Goal: Transaction & Acquisition: Purchase product/service

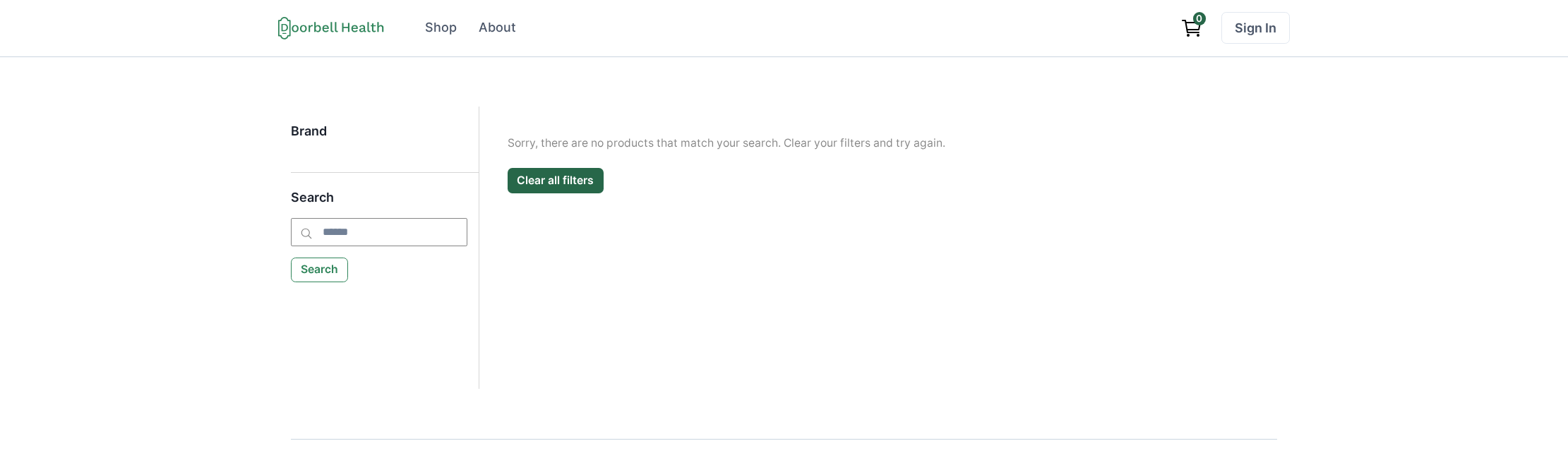
click at [774, 371] on div "Filter Clear all Brand Apply Brand Sorry, there are no products that match your…" at bounding box center [878, 247] width 798 height 283
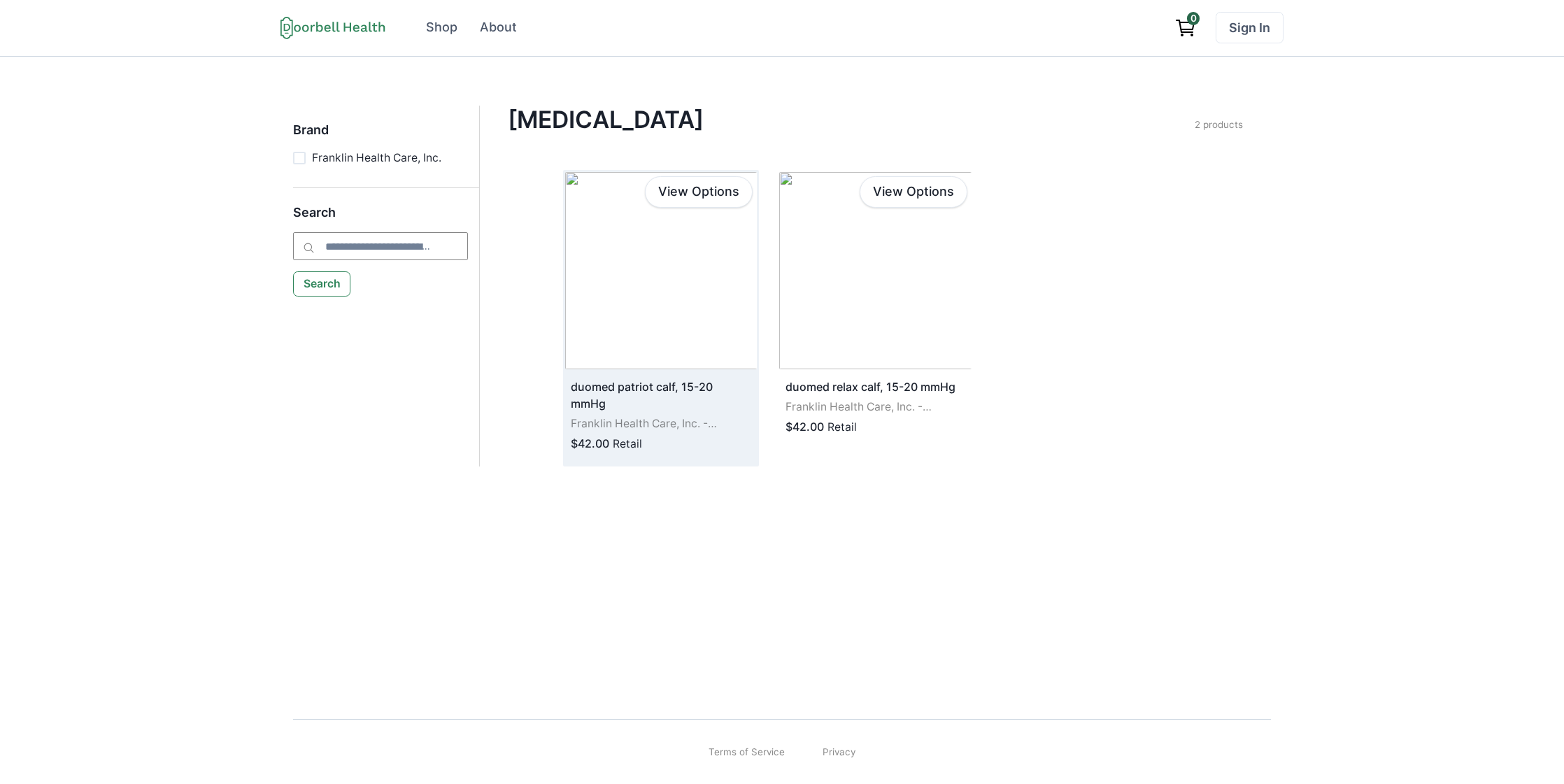
click at [600, 312] on img at bounding box center [661, 270] width 191 height 197
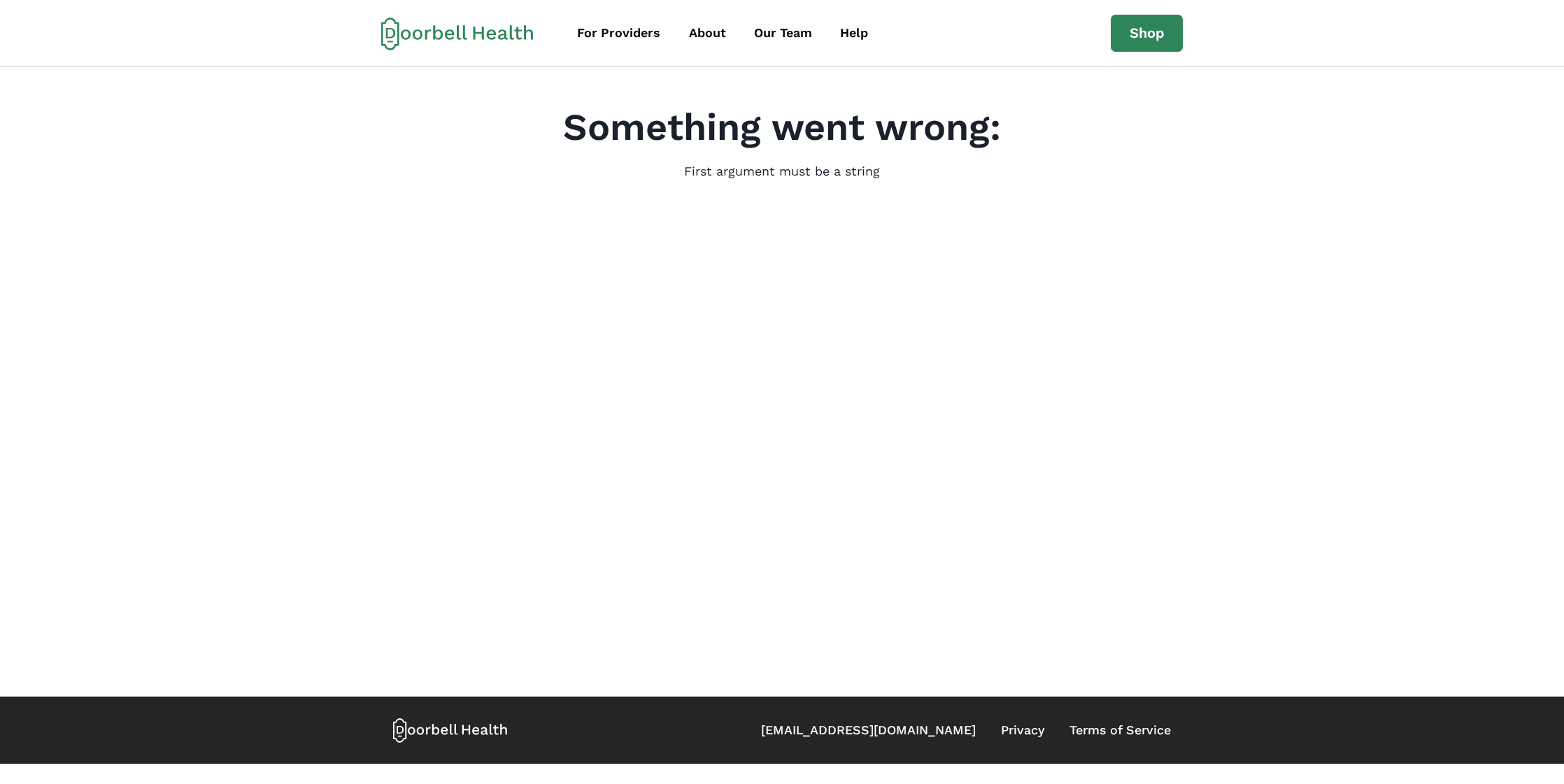
click at [682, 284] on main "Something went wrong: First argument must be a string" at bounding box center [782, 382] width 1564 height 629
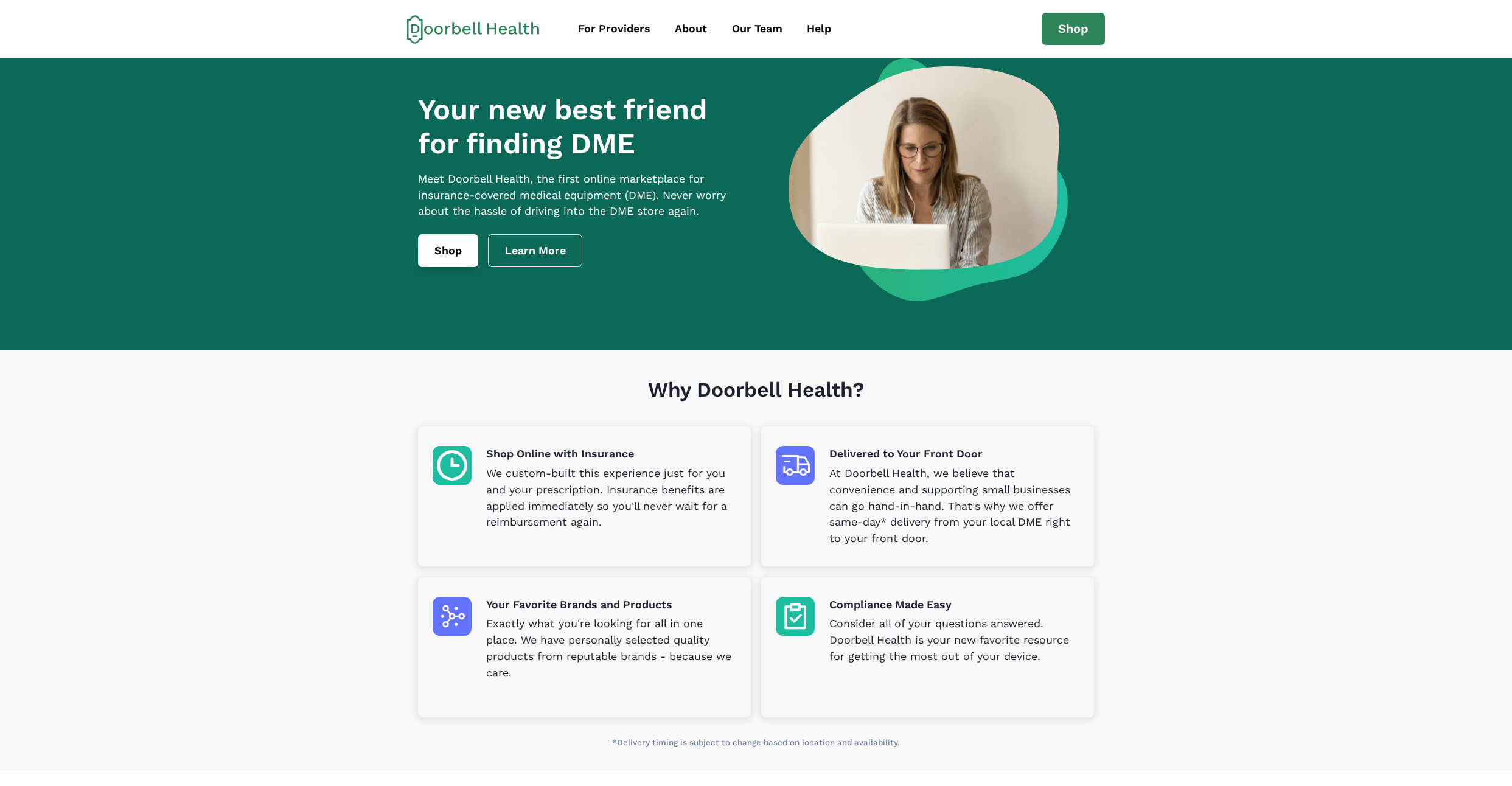
click at [438, 257] on link "Shop" at bounding box center [448, 251] width 60 height 33
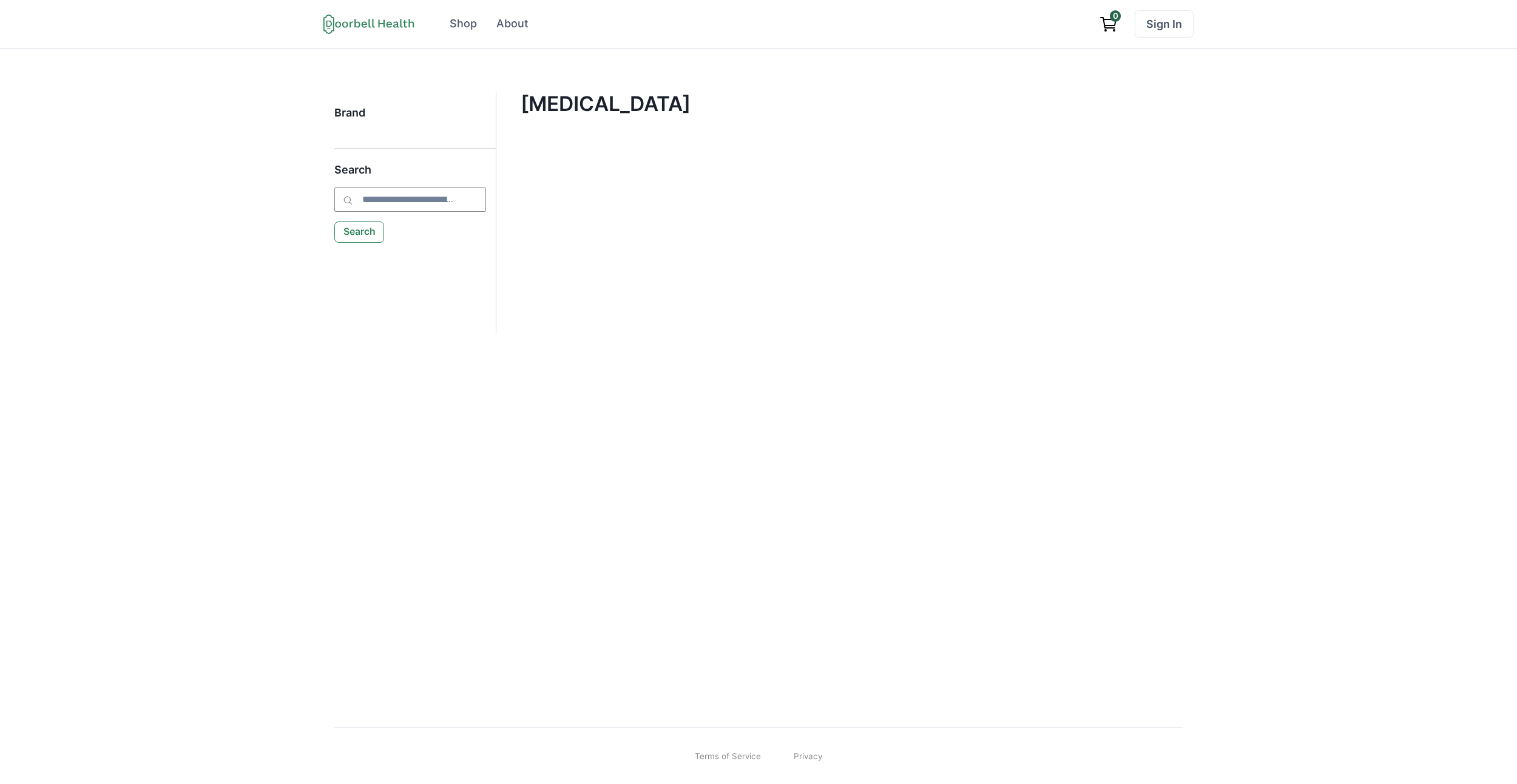
click at [438, 235] on div "Search Search" at bounding box center [415, 203] width 161 height 79
